Goal: Task Accomplishment & Management: Use online tool/utility

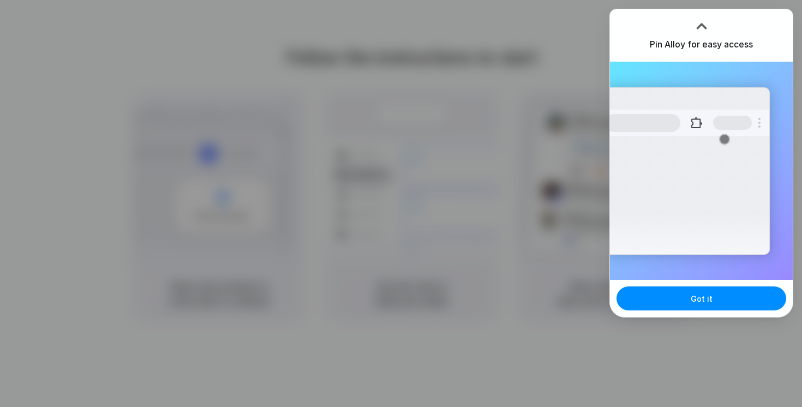
click at [697, 285] on div "Got it" at bounding box center [701, 298] width 183 height 37
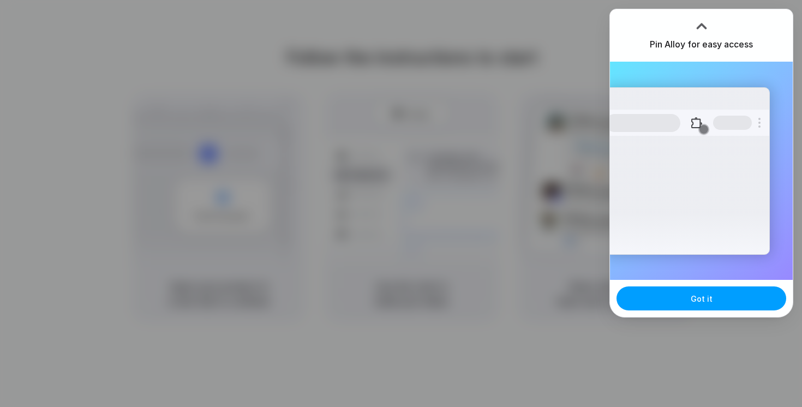
click at [697, 299] on span "Got it" at bounding box center [702, 298] width 22 height 11
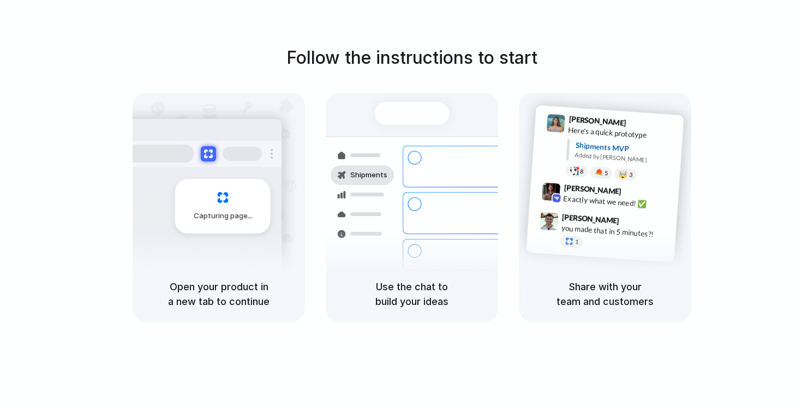
click at [223, 278] on div "Open your product in a new tab to continue" at bounding box center [219, 294] width 172 height 56
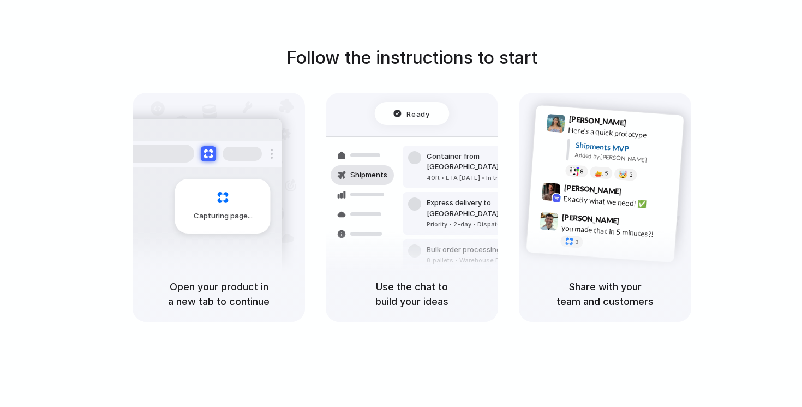
click at [218, 221] on div "Capturing page" at bounding box center [222, 206] width 95 height 55
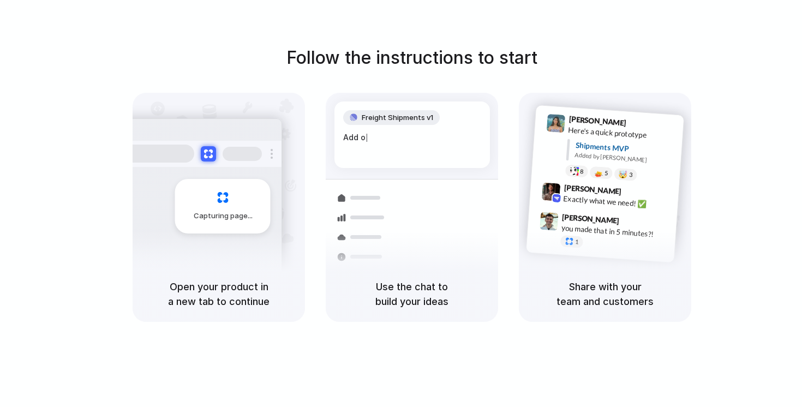
click at [410, 115] on span "Freight Shipments v1" at bounding box center [397, 117] width 71 height 11
click at [238, 208] on div "Capturing page" at bounding box center [222, 206] width 95 height 55
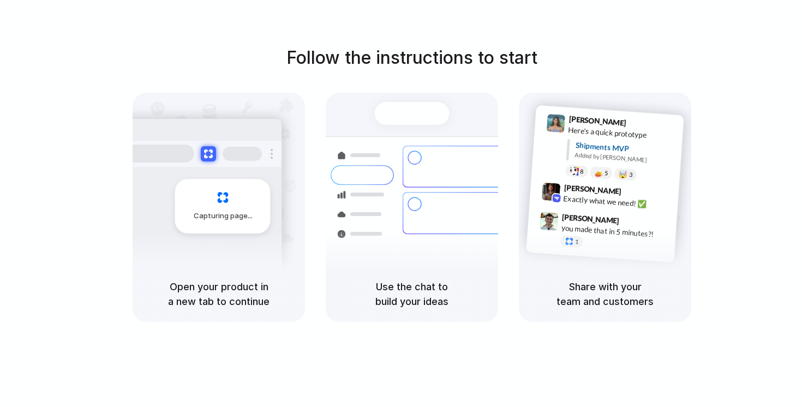
click at [233, 299] on h5 "Open your product in a new tab to continue" at bounding box center [219, 293] width 146 height 29
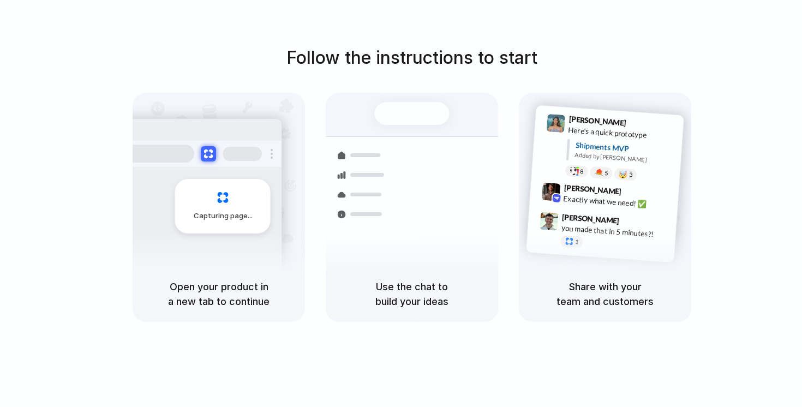
click at [450, 244] on div "Bulk order processing 8 pallets • Warehouse B • Packed" at bounding box center [476, 260] width 147 height 32
click at [421, 117] on div at bounding box center [412, 113] width 75 height 23
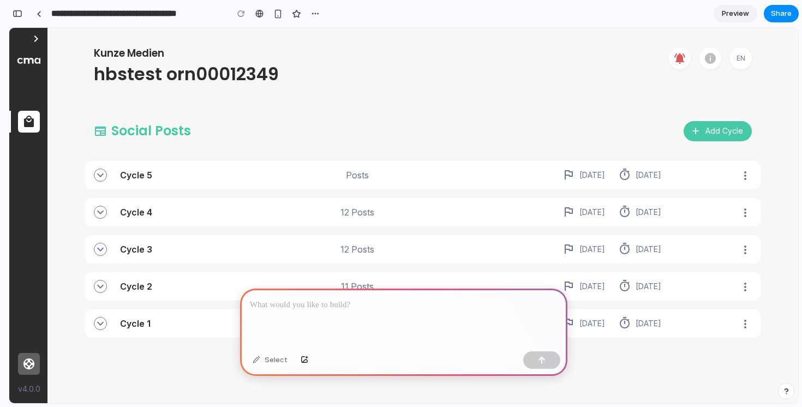
click at [104, 177] on icon "button" at bounding box center [100, 175] width 13 height 13
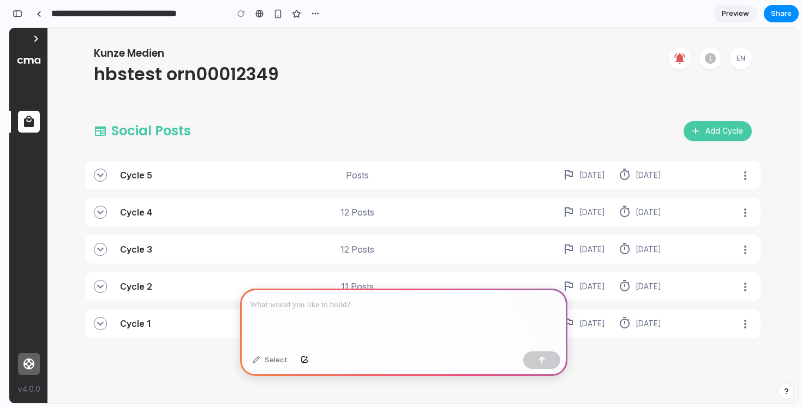
click at [309, 309] on p at bounding box center [404, 304] width 308 height 13
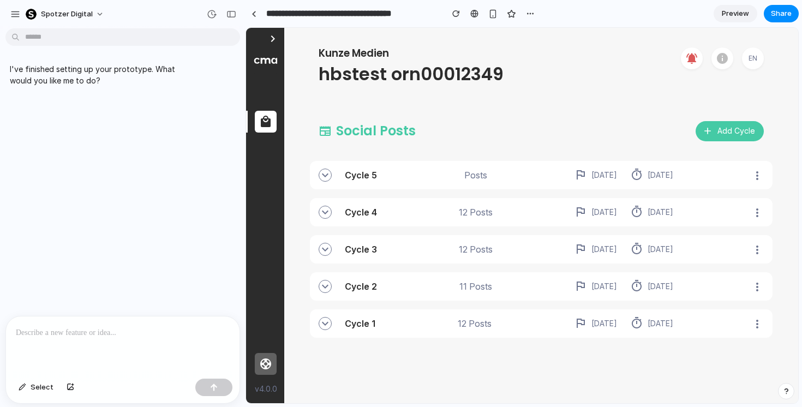
click at [723, 133] on button "Add Cycle" at bounding box center [729, 131] width 68 height 20
click at [720, 134] on button "Add Cycle" at bounding box center [729, 131] width 68 height 20
click at [95, 328] on p at bounding box center [123, 332] width 214 height 13
drag, startPoint x: 98, startPoint y: 332, endPoint x: 137, endPoint y: 331, distance: 38.8
click at [137, 331] on p "**********" at bounding box center [123, 332] width 214 height 13
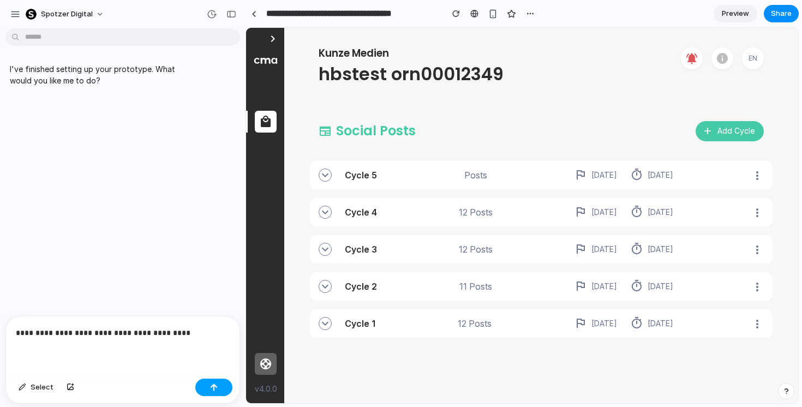
click at [218, 387] on button "button" at bounding box center [213, 387] width 37 height 17
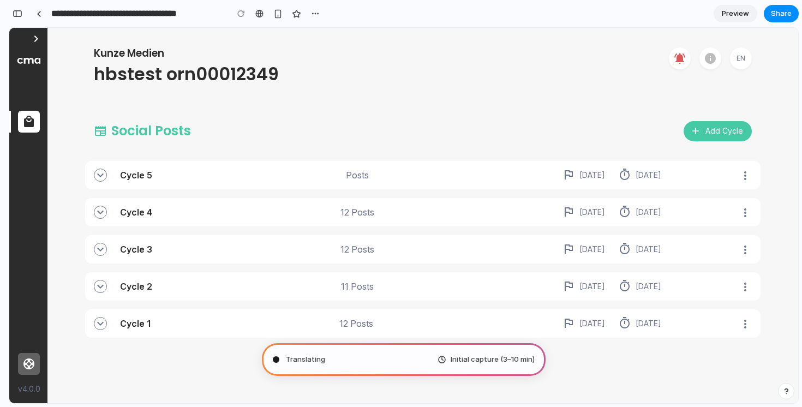
type input "**********"
